Goal: Transaction & Acquisition: Book appointment/travel/reservation

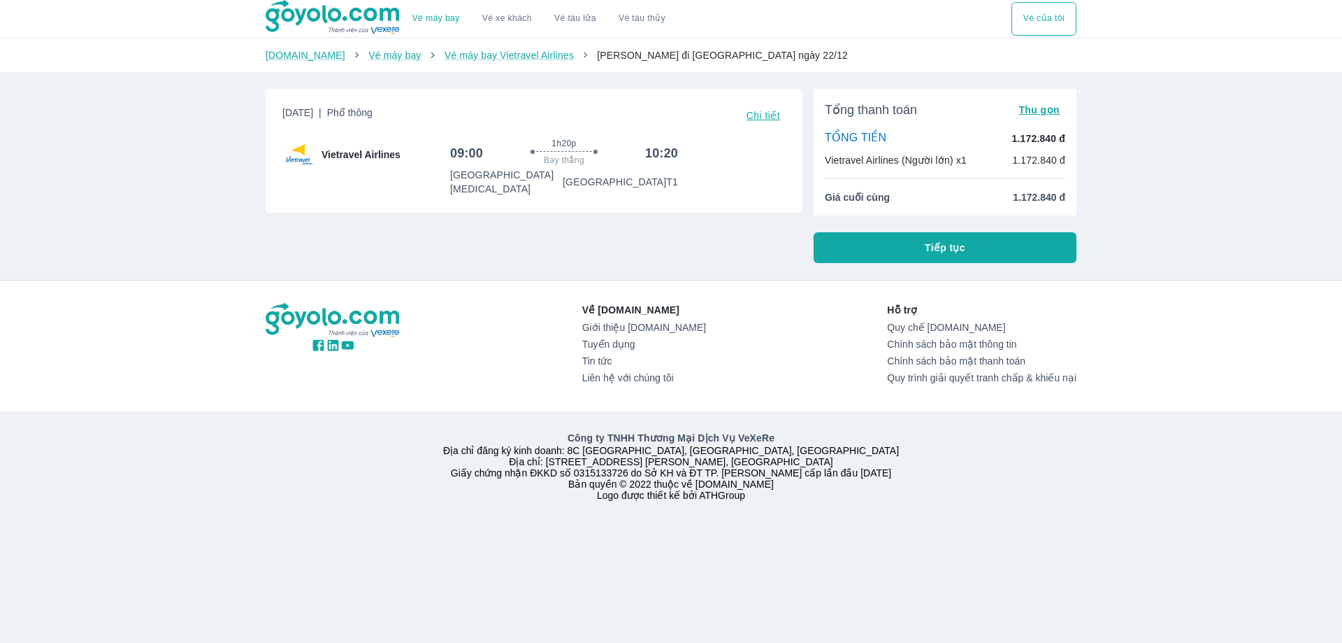
click at [882, 255] on button "Tiếp tục" at bounding box center [945, 247] width 263 height 31
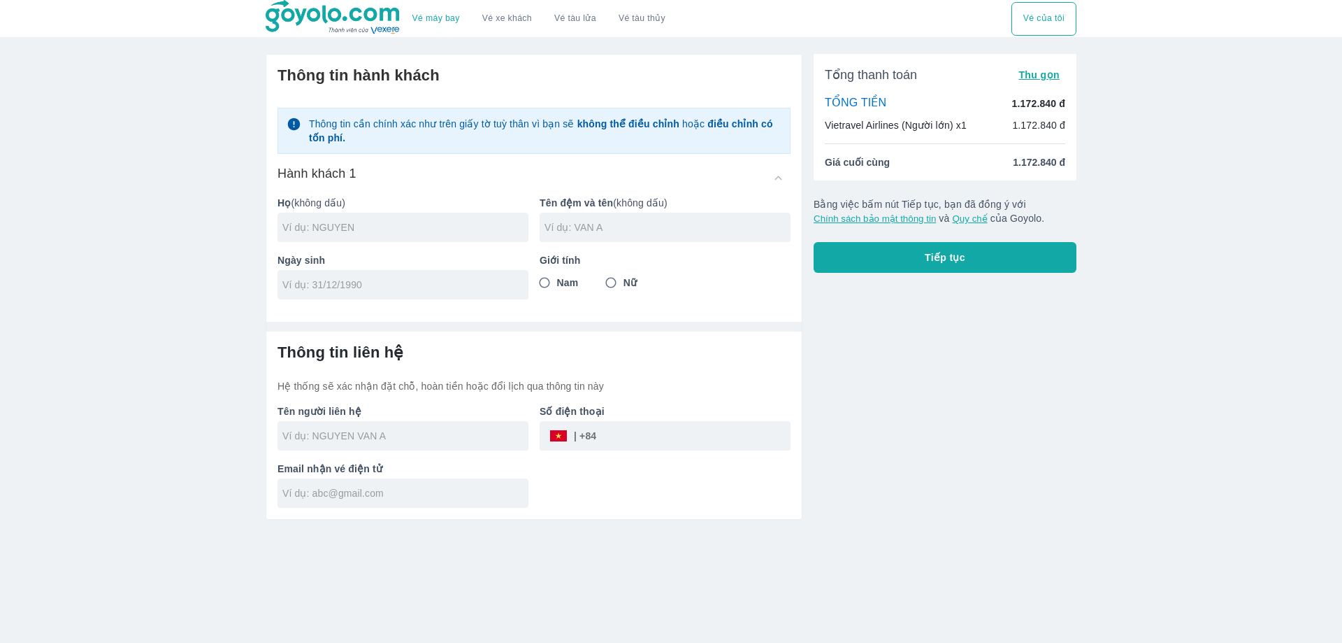
click at [420, 215] on div at bounding box center [403, 227] width 251 height 29
click at [413, 217] on div at bounding box center [403, 227] width 251 height 29
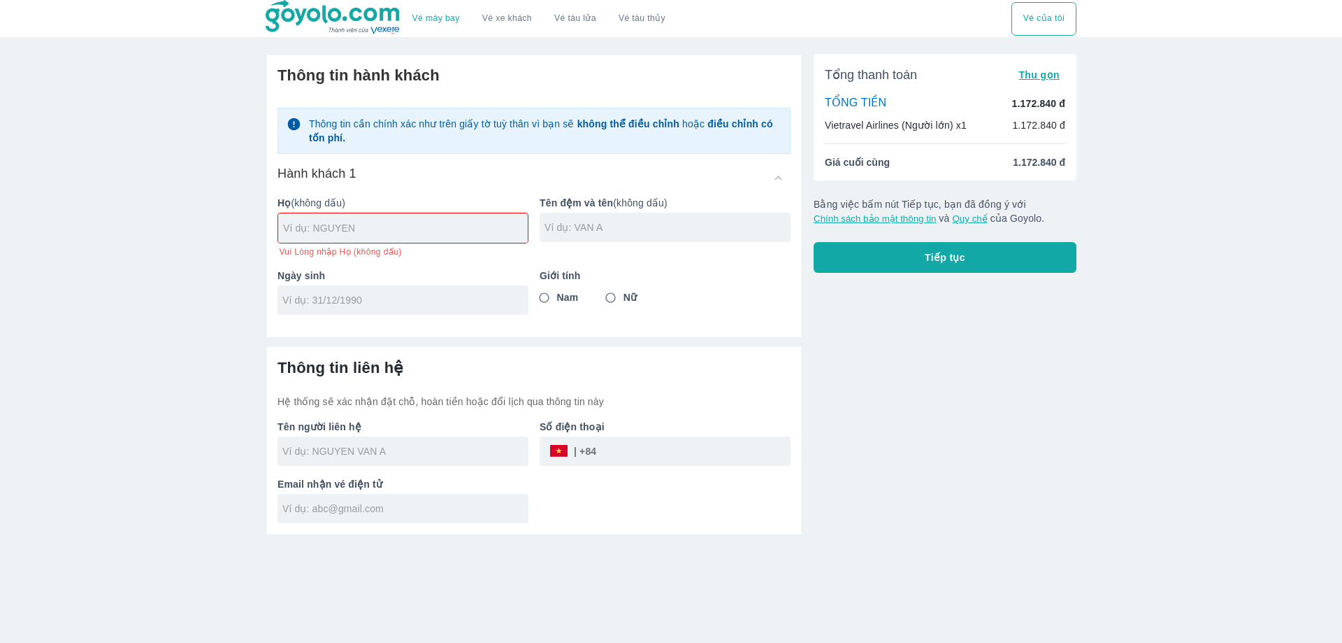
drag, startPoint x: 966, startPoint y: 502, endPoint x: 877, endPoint y: 150, distance: 362.9
click at [966, 503] on div "Tổng thanh toán Thu gọn TỔNG TIỀN 1.172.840 đ Vietravel Airlines (Người lớn) x1…" at bounding box center [940, 289] width 274 height 492
